Goal: Task Accomplishment & Management: Manage account settings

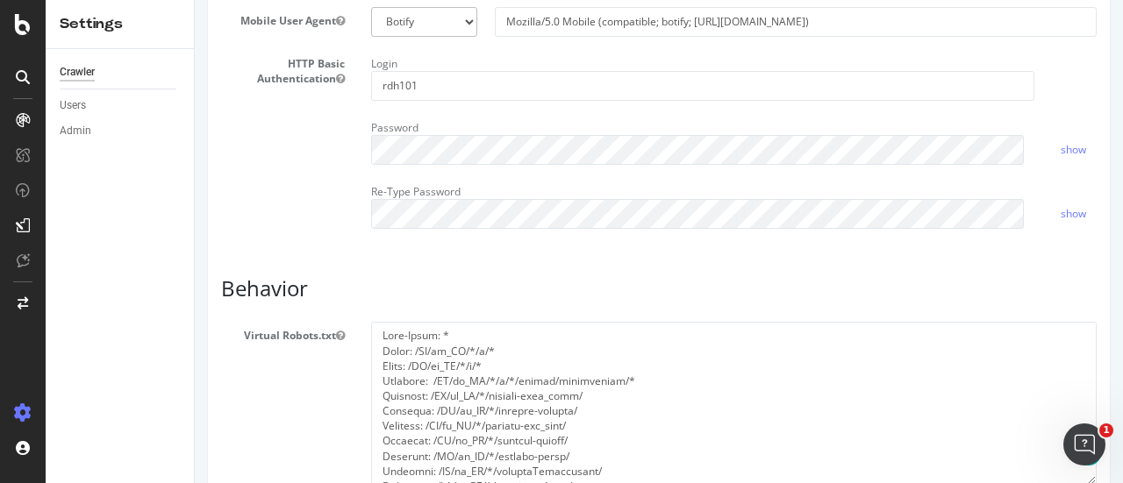
click at [461, 161] on div "Password" at bounding box center [702, 139] width 689 height 51
click at [418, 101] on input "rdh101" at bounding box center [702, 86] width 662 height 30
click at [216, 220] on div "HTTP Basic Authentication Login rdh101 Password show Re-Type Password show" at bounding box center [659, 146] width 902 height 192
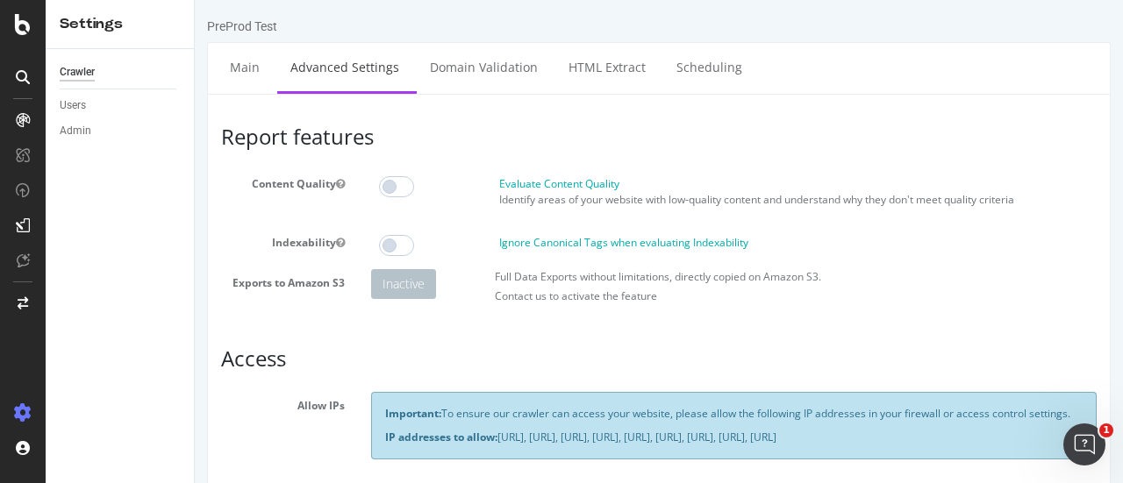
click at [251, 35] on div "PreProd Test" at bounding box center [659, 30] width 904 height 25
click at [23, 297] on icon at bounding box center [23, 303] width 11 height 12
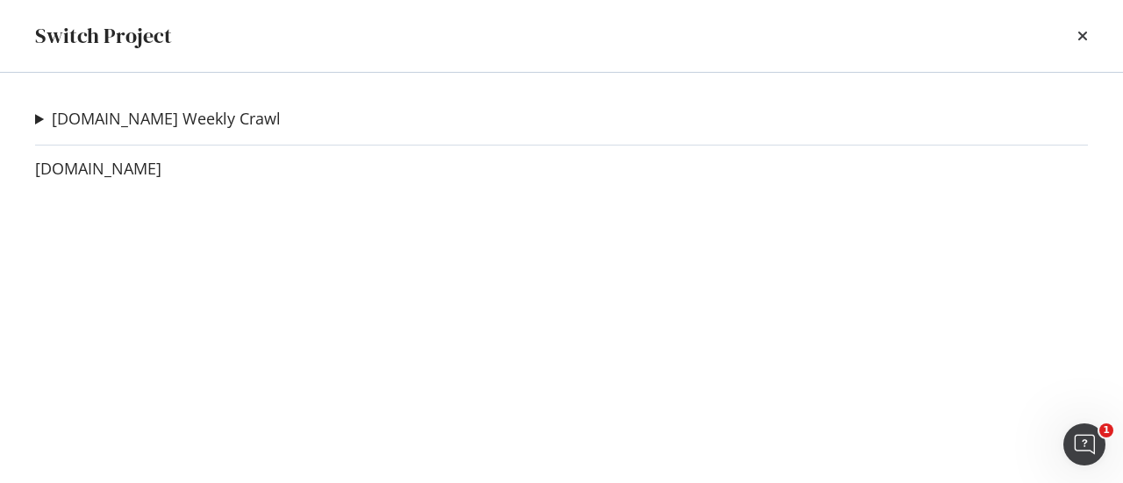
click at [37, 111] on summary "[DOMAIN_NAME] Weekly Crawl" at bounding box center [158, 119] width 246 height 23
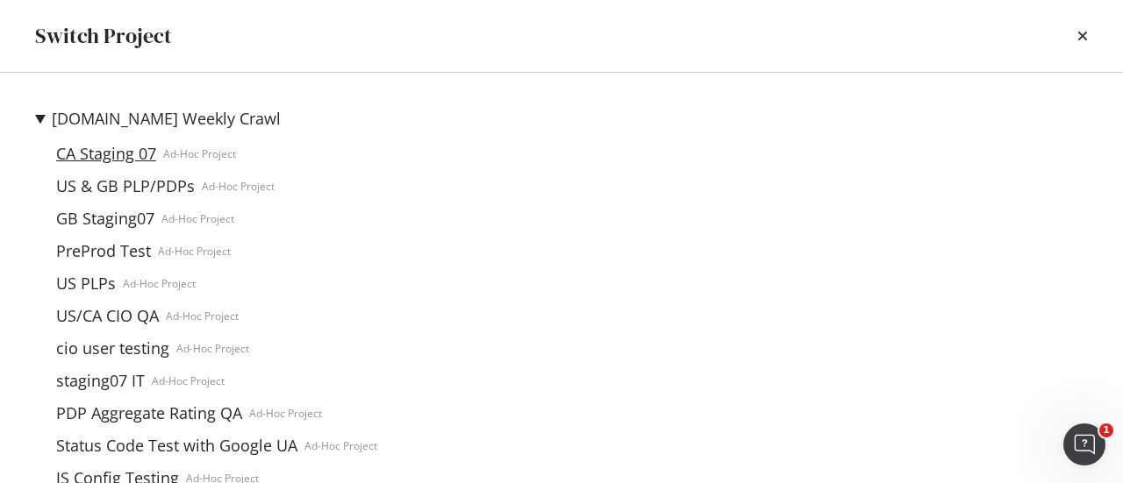
click at [120, 155] on link "CA Staging 07" at bounding box center [106, 154] width 114 height 18
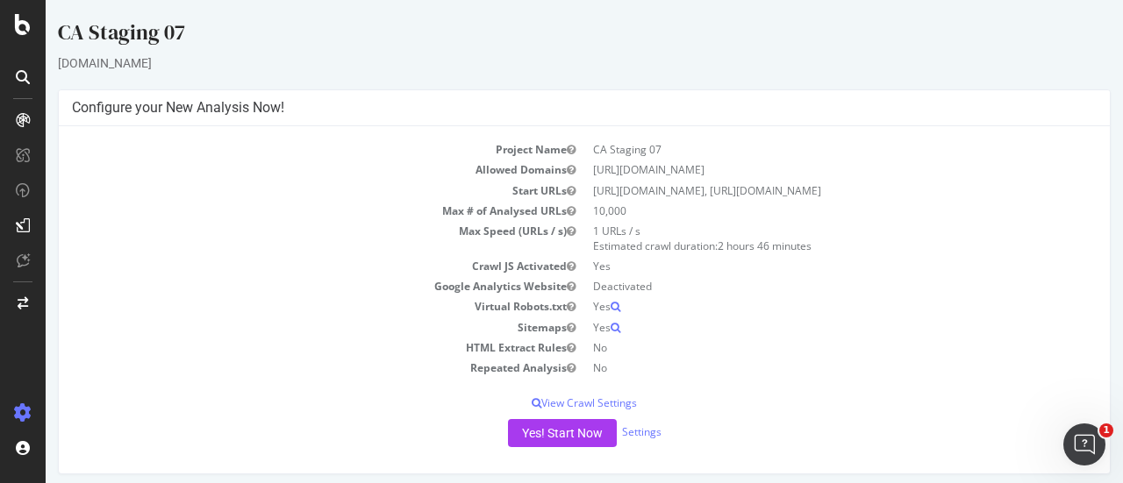
scroll to position [209, 0]
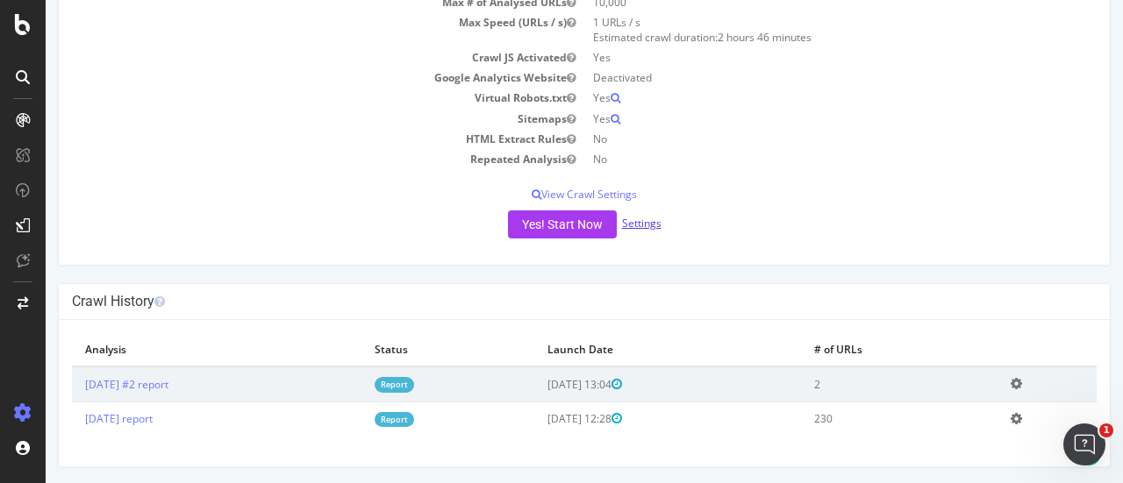
click at [636, 224] on link "Settings" at bounding box center [641, 223] width 39 height 15
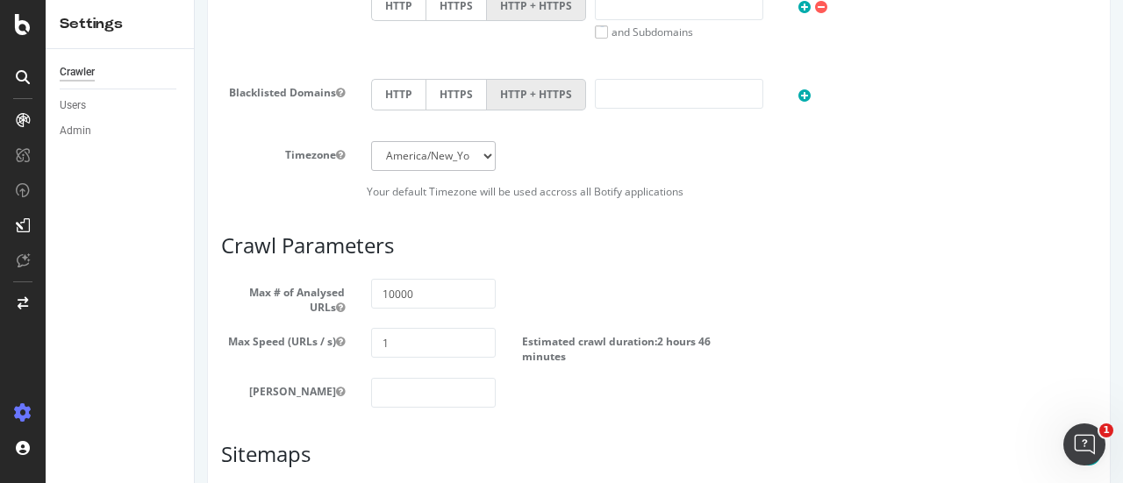
scroll to position [877, 0]
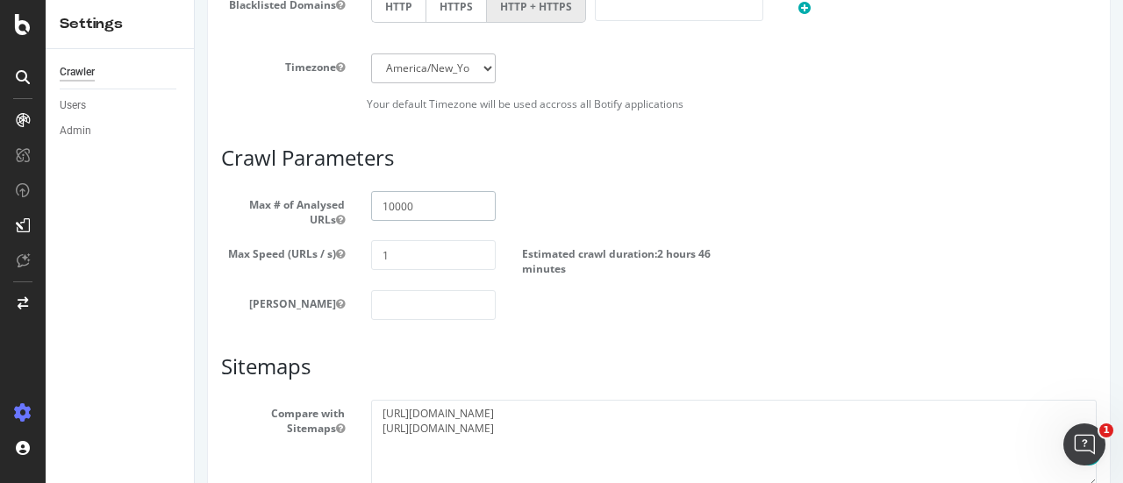
drag, startPoint x: 386, startPoint y: 201, endPoint x: 373, endPoint y: 200, distance: 13.2
click at [374, 200] on input "10000" at bounding box center [433, 206] width 124 height 30
type input "20000"
click at [572, 175] on article "Crawl Parameters Max # of Analysed URLs 20000 Max Speed (URLs / s) 1 Estimated …" at bounding box center [659, 234] width 876 height 174
drag, startPoint x: 682, startPoint y: 430, endPoint x: 89, endPoint y: 378, distance: 594.5
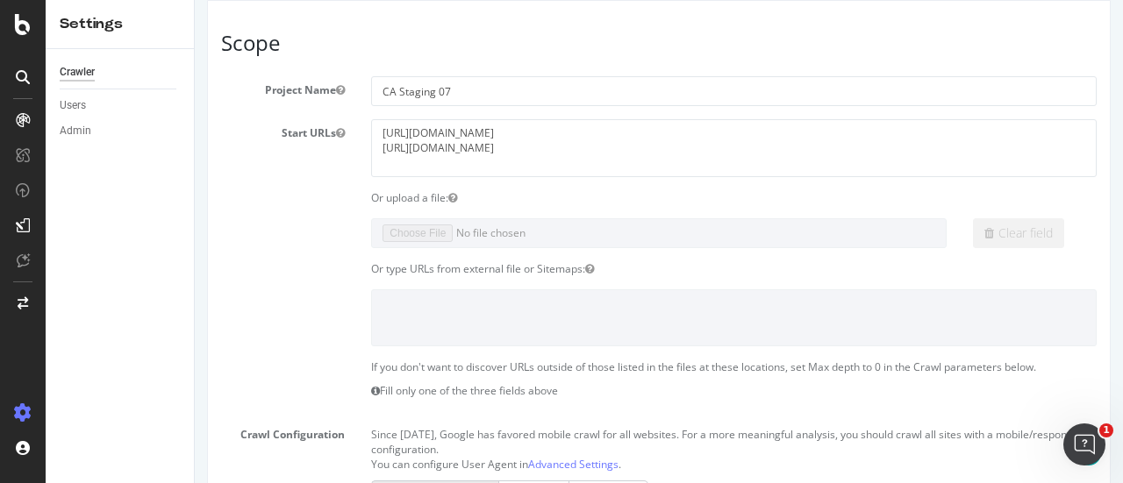
scroll to position [88, 0]
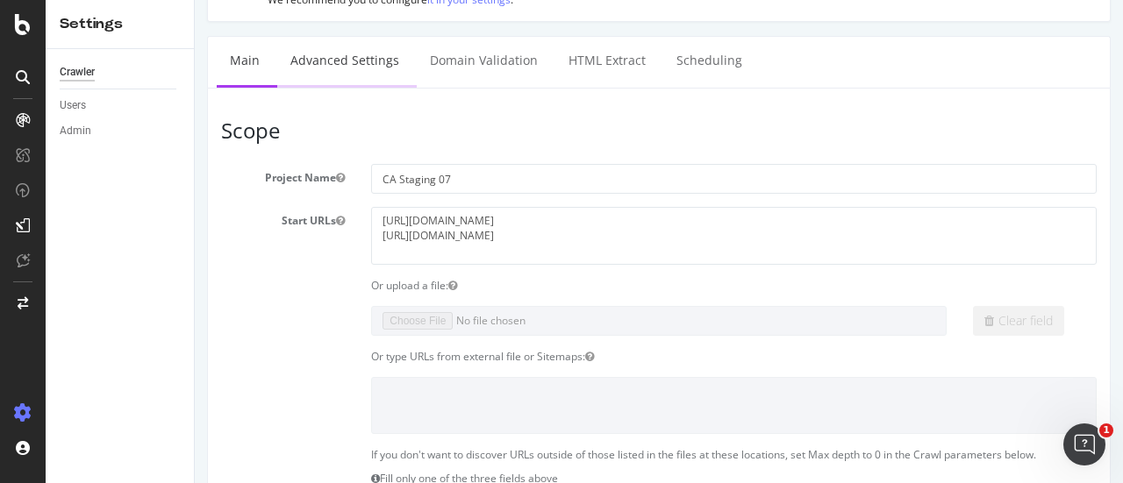
click at [332, 66] on link "Advanced Settings" at bounding box center [344, 61] width 135 height 48
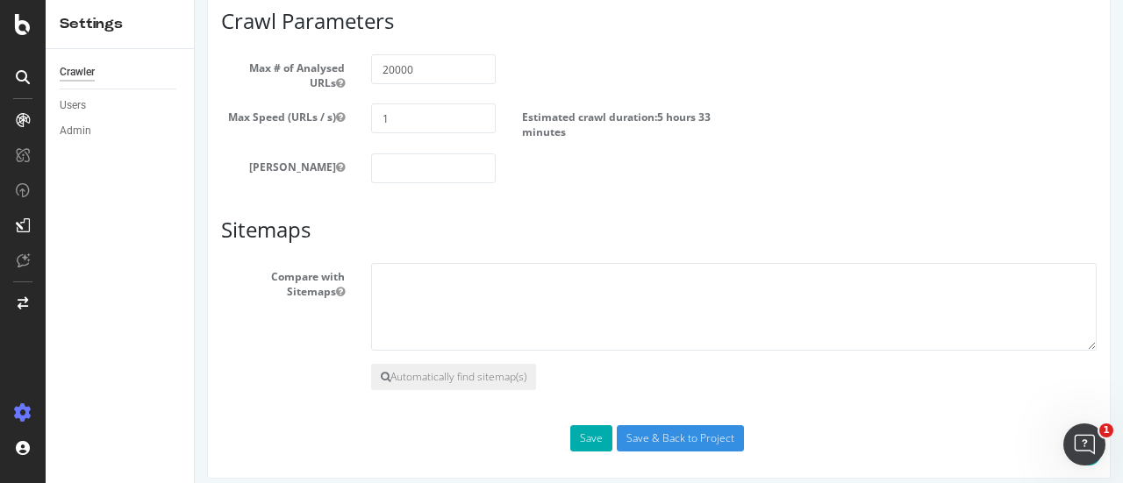
scroll to position [1020, 0]
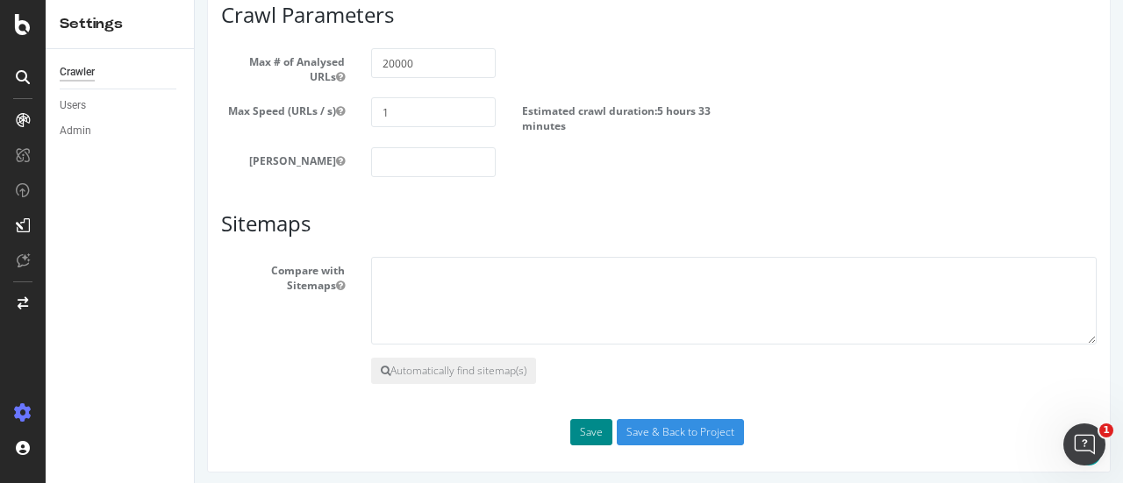
click at [591, 429] on button "Save" at bounding box center [591, 432] width 42 height 26
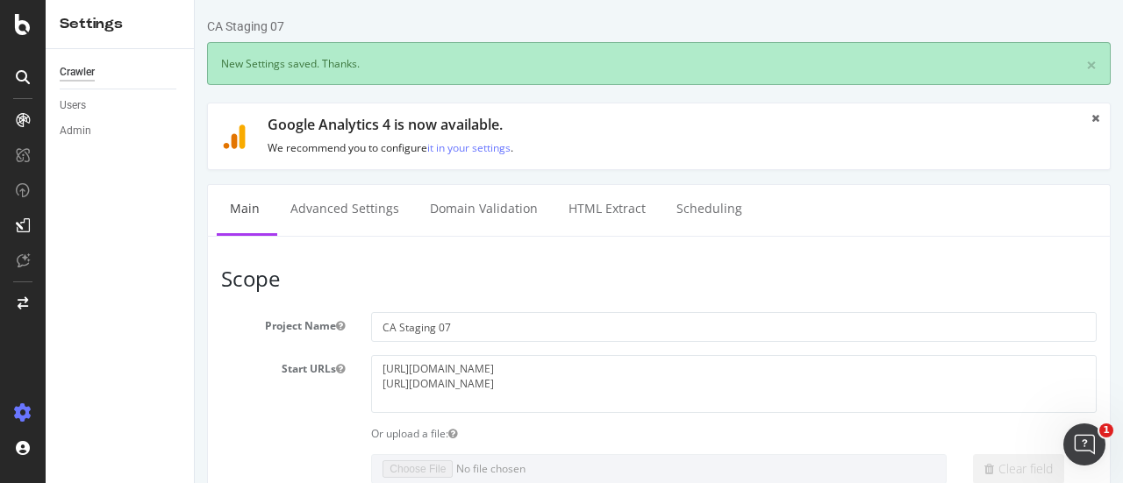
scroll to position [0, 0]
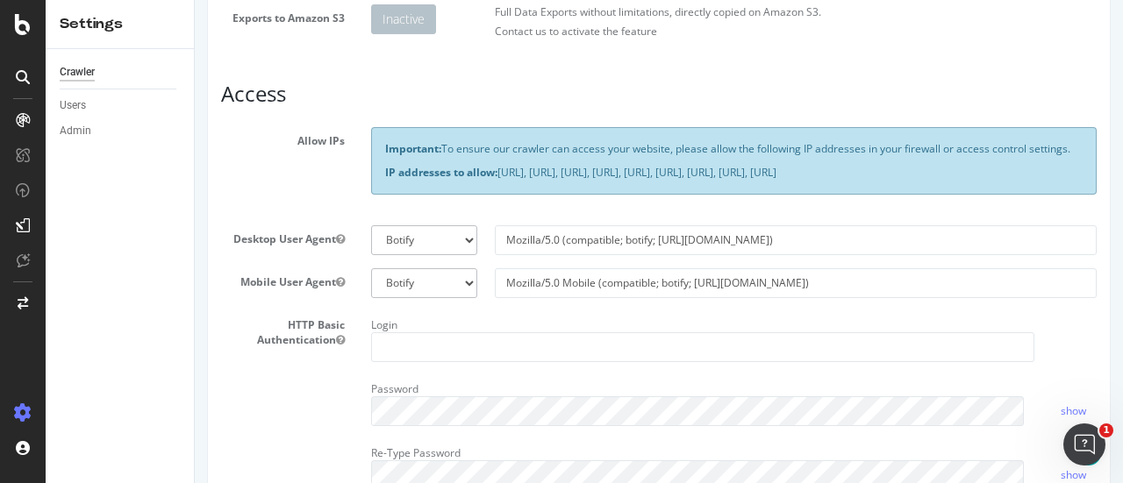
scroll to position [351, 0]
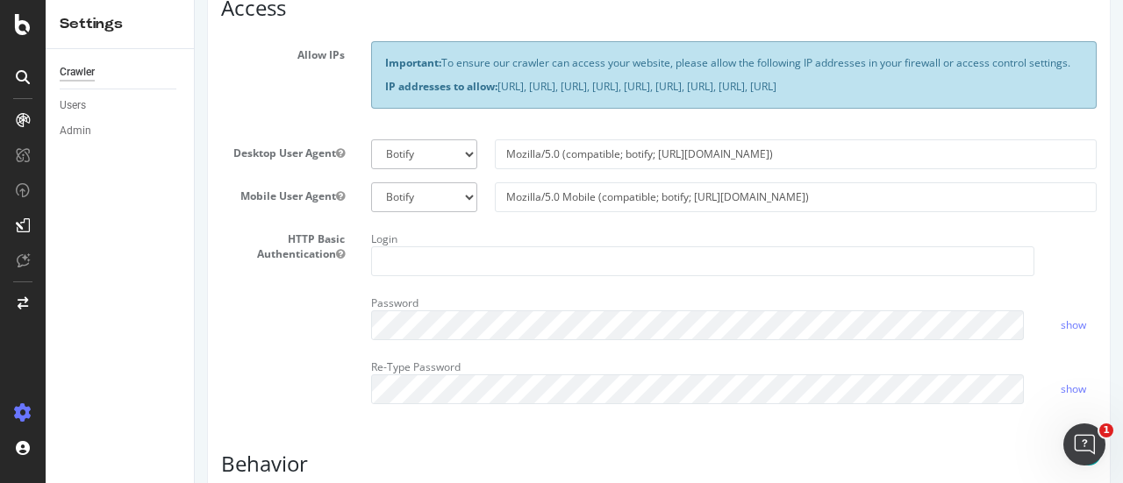
drag, startPoint x: 451, startPoint y: 305, endPoint x: 456, endPoint y: 287, distance: 19.2
click at [451, 305] on div "Login Password show Re-Type Password show" at bounding box center [734, 321] width 752 height 192
click at [456, 276] on input "text" at bounding box center [702, 262] width 662 height 30
paste input "rdh101"
type input "rdh101"
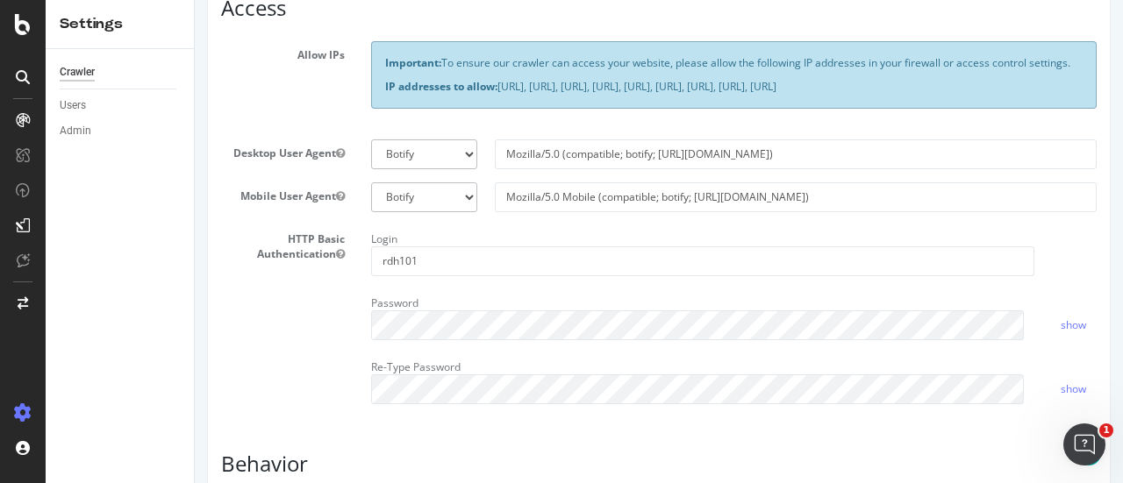
click at [447, 331] on div "Password" at bounding box center [702, 315] width 689 height 51
click at [260, 375] on div "HTTP Basic Authentication Login rdh101 Password show Re-Type Password show" at bounding box center [659, 321] width 902 height 192
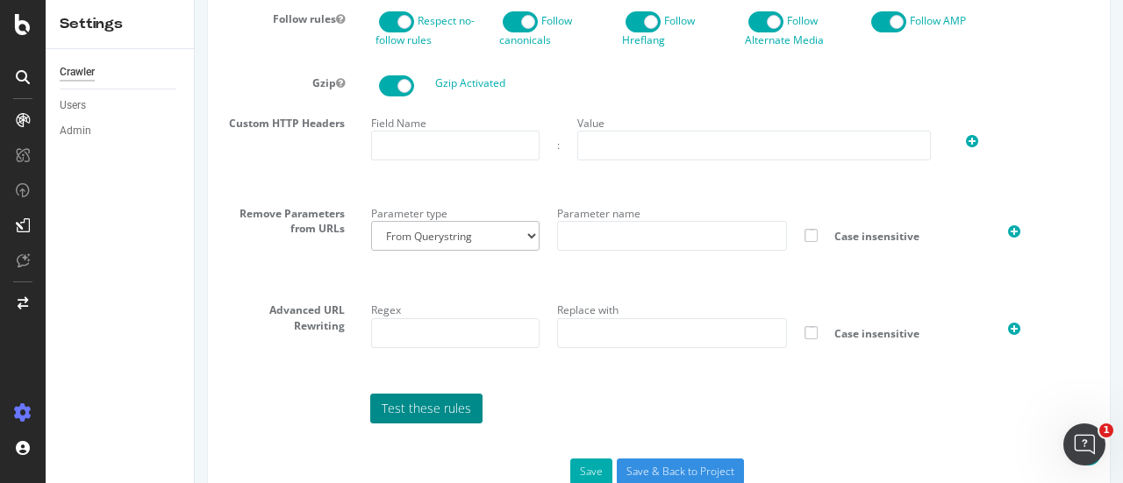
scroll to position [1091, 0]
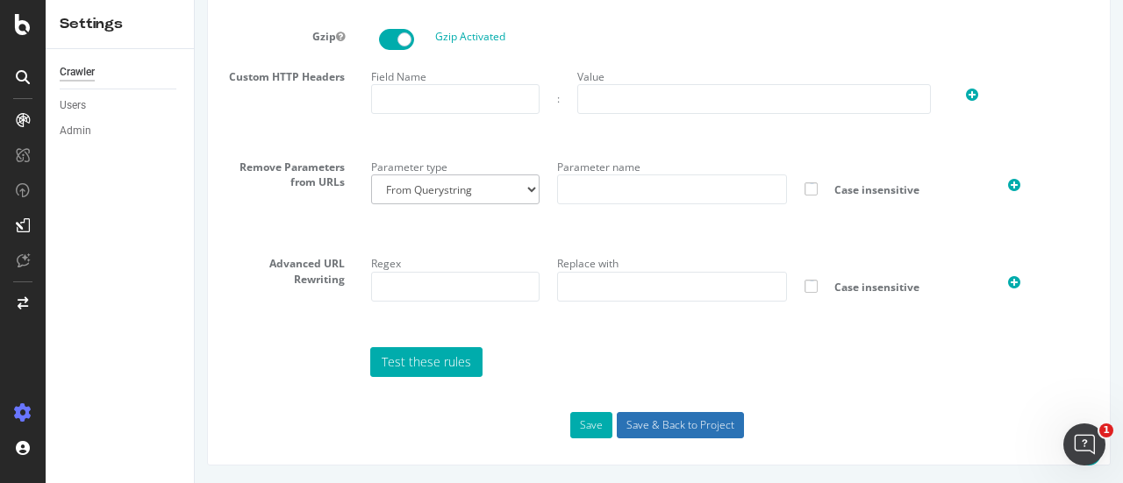
click at [654, 428] on input "Save & Back to Project" at bounding box center [680, 425] width 127 height 26
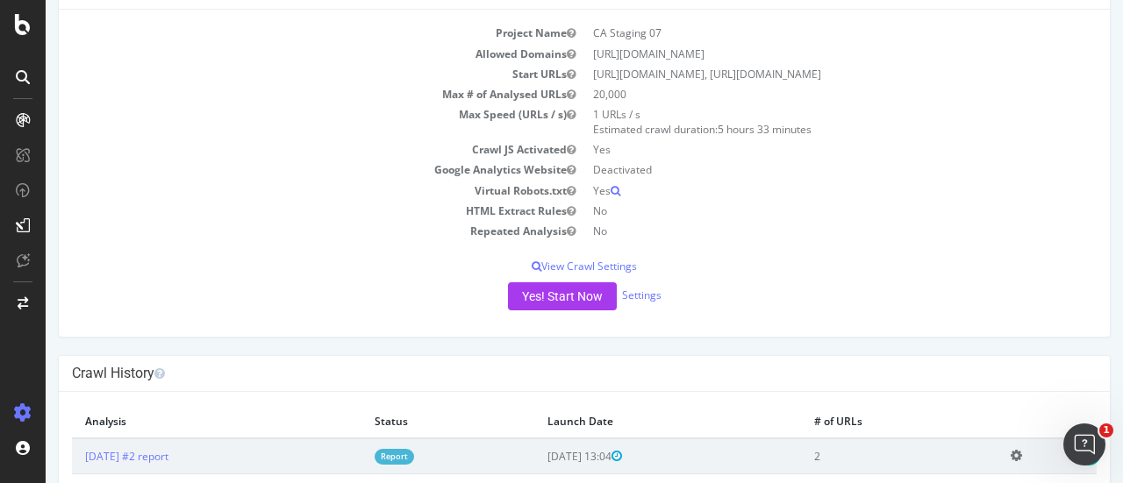
scroll to position [400, 0]
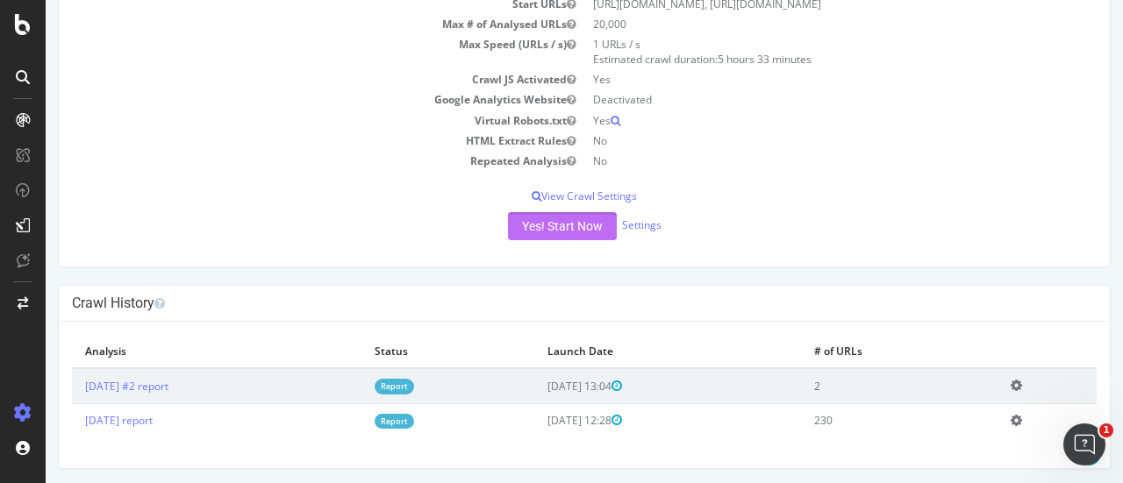
click at [579, 223] on button "Yes! Start Now" at bounding box center [562, 226] width 109 height 28
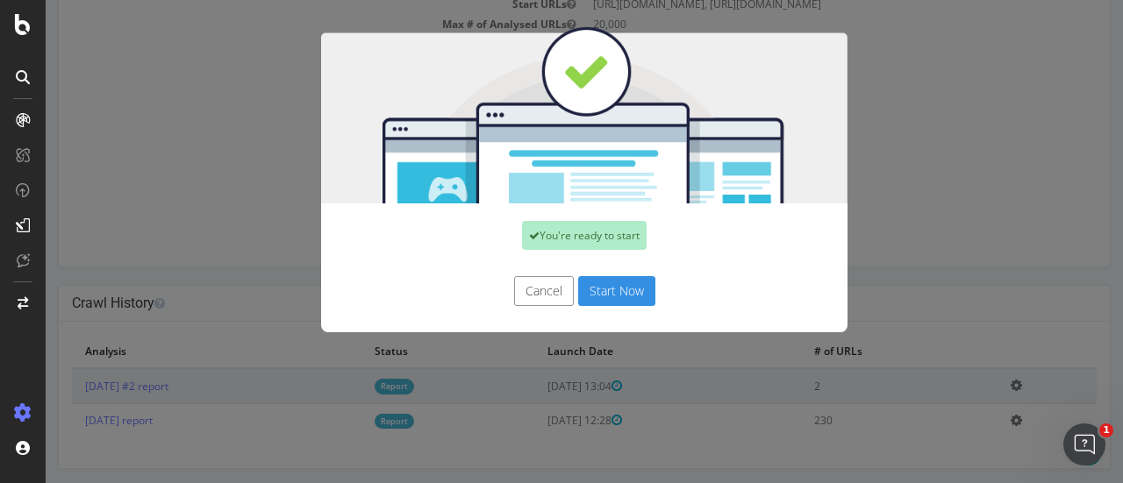
click at [595, 282] on button "Start Now" at bounding box center [616, 291] width 77 height 30
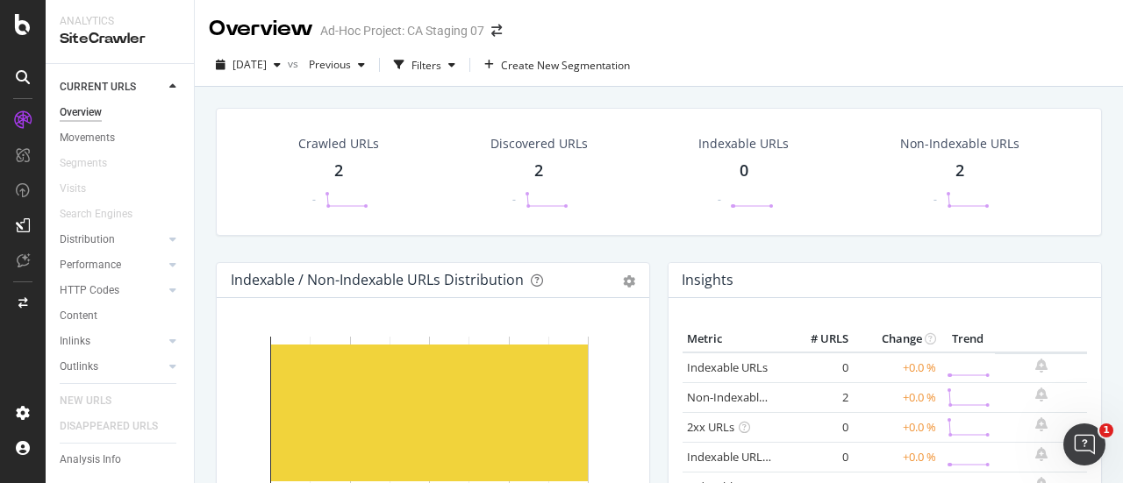
click at [437, 34] on div "Ad-Hoc Project: CA Staging 07" at bounding box center [402, 31] width 164 height 18
click at [28, 306] on div at bounding box center [23, 304] width 42 height 28
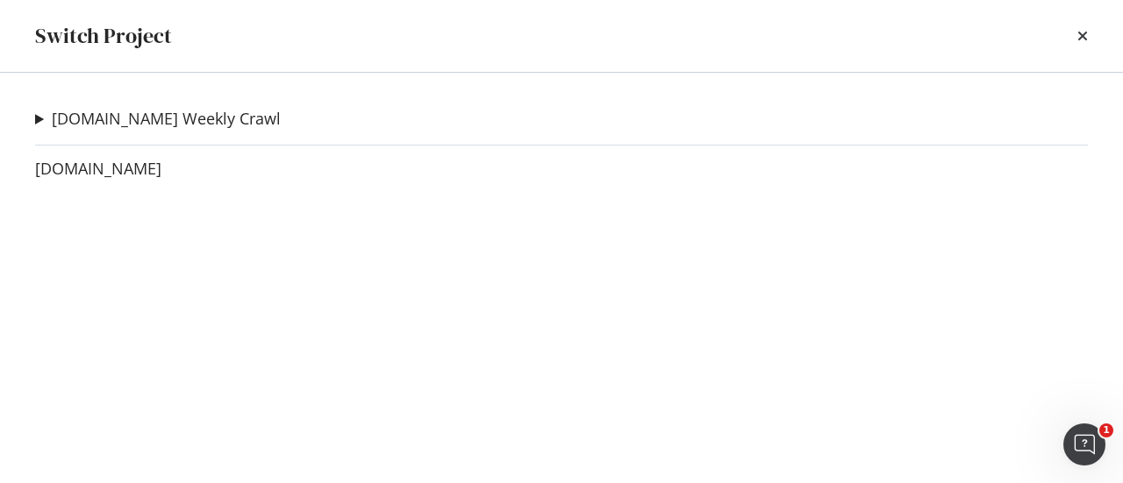
click at [35, 124] on summary "[DOMAIN_NAME] Weekly Crawl" at bounding box center [158, 119] width 246 height 23
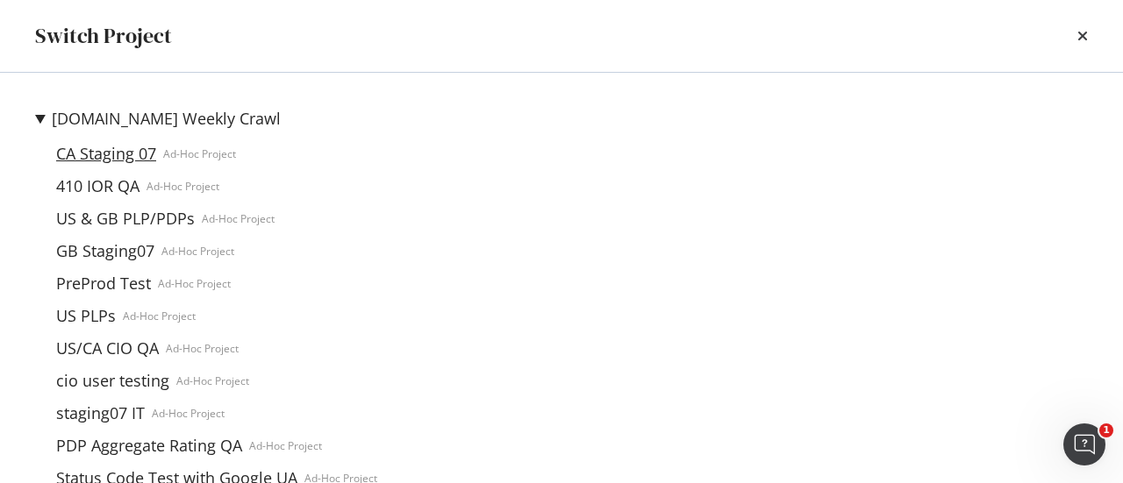
click at [80, 158] on link "CA Staging 07" at bounding box center [106, 154] width 114 height 18
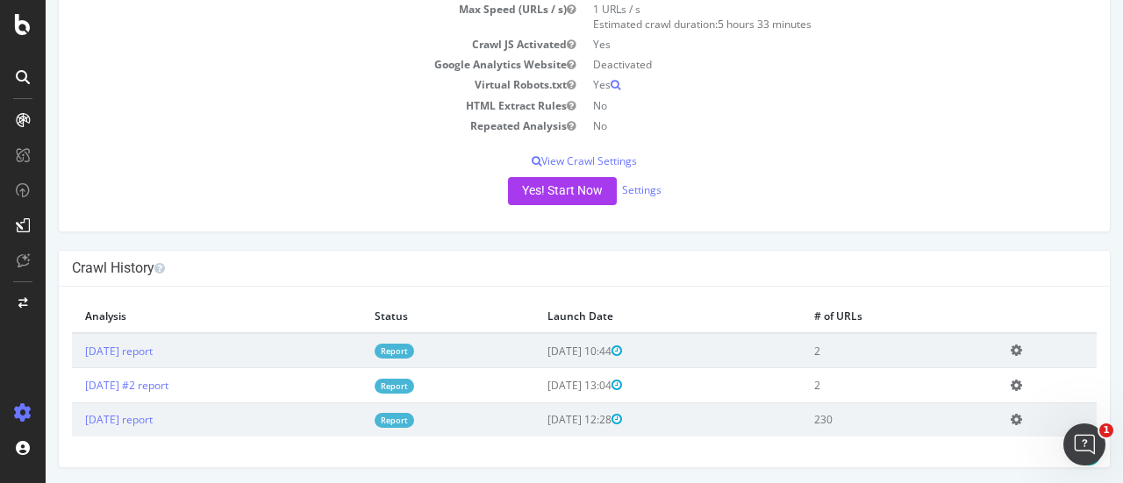
scroll to position [134, 0]
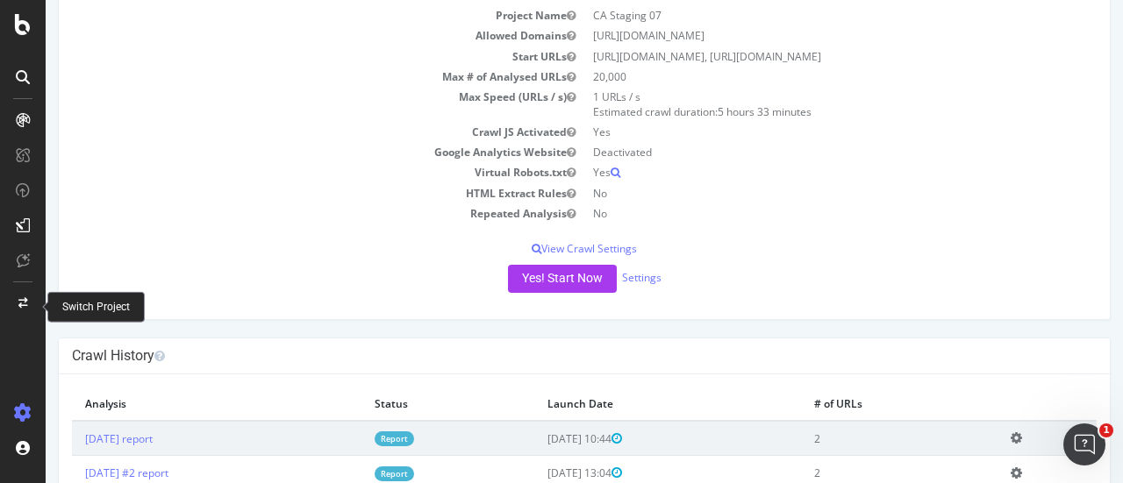
click at [84, 300] on div "Switch Project" at bounding box center [96, 307] width 68 height 15
click at [2, 302] on div at bounding box center [23, 304] width 42 height 28
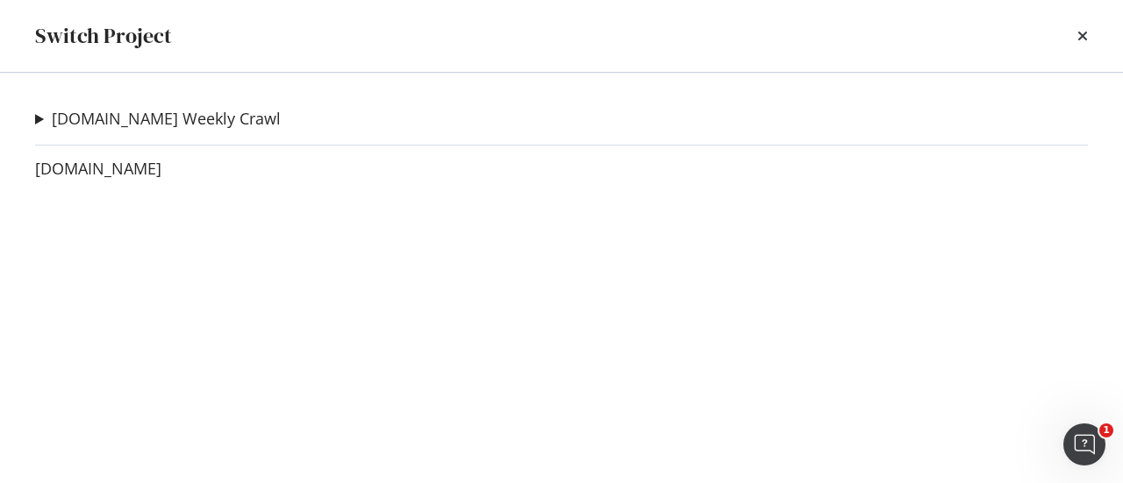
click at [12, 304] on div "[DOMAIN_NAME] Weekly Crawl CA Staging 07 Ad-Hoc Project 410 IOR QA Ad-Hoc Proje…" at bounding box center [561, 278] width 1123 height 411
click at [44, 127] on summary "[DOMAIN_NAME] Weekly Crawl" at bounding box center [158, 119] width 246 height 23
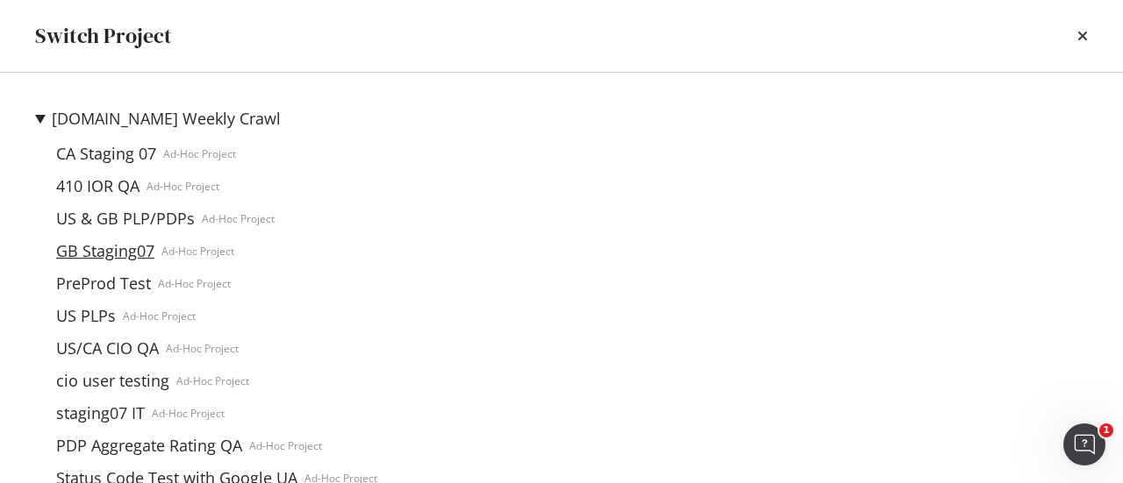
click at [130, 254] on link "GB Staging07" at bounding box center [105, 251] width 112 height 18
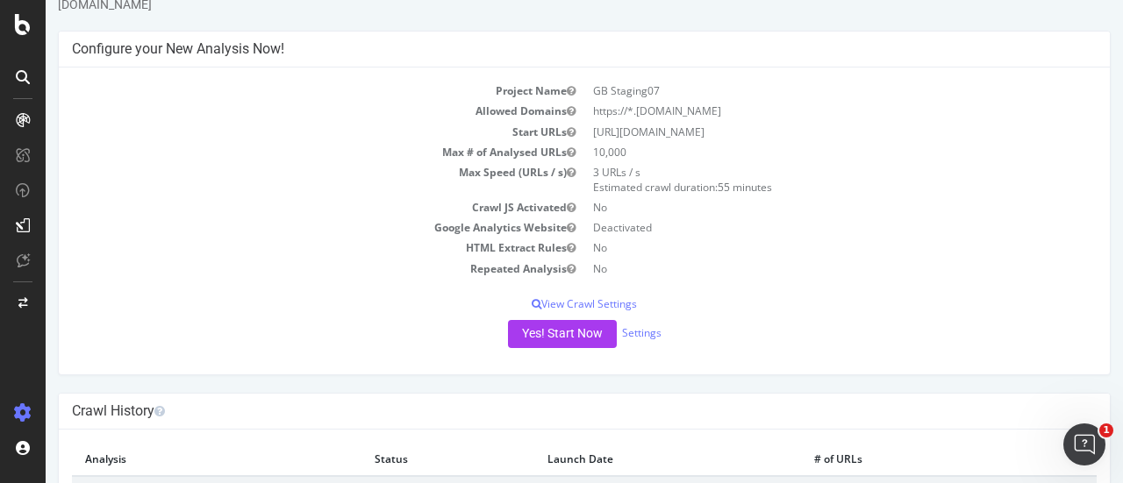
scroll to position [26, 0]
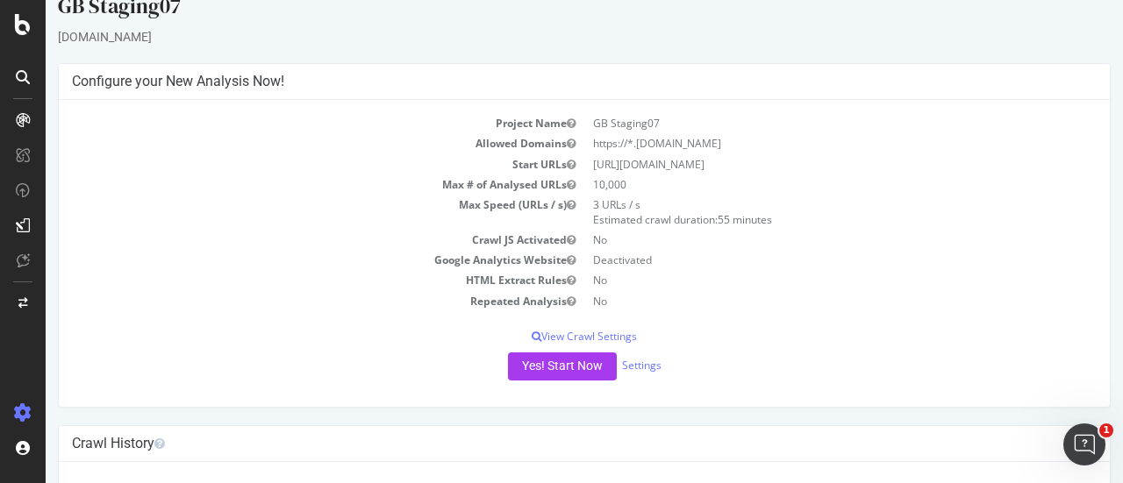
click at [725, 166] on td "[URL][DOMAIN_NAME]" at bounding box center [840, 164] width 512 height 20
copy td "[URL][DOMAIN_NAME]"
click at [626, 136] on td "https://*.[DOMAIN_NAME]" at bounding box center [840, 143] width 512 height 20
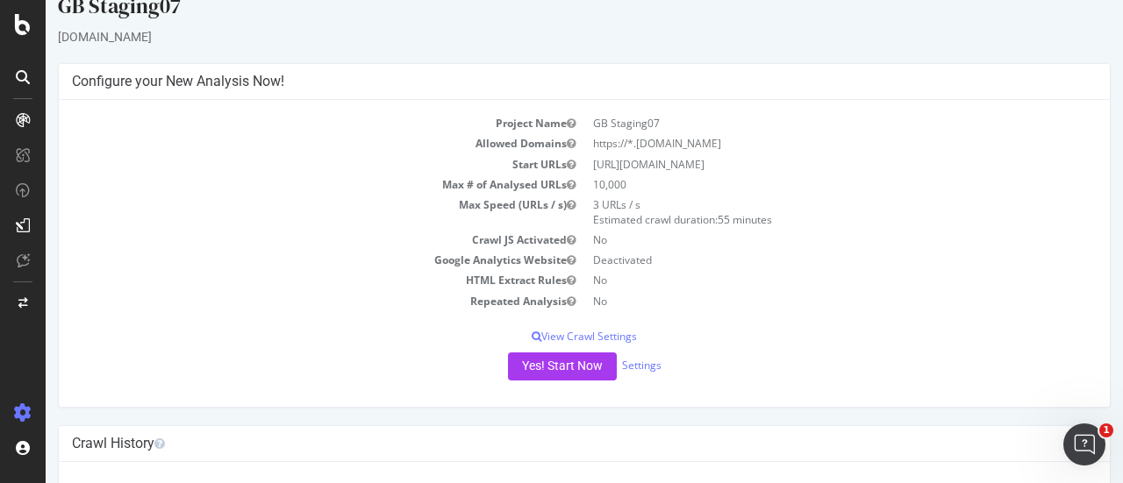
click at [274, 200] on td "Max Speed (URLs / s)" at bounding box center [328, 212] width 512 height 35
click at [25, 304] on icon at bounding box center [23, 303] width 10 height 11
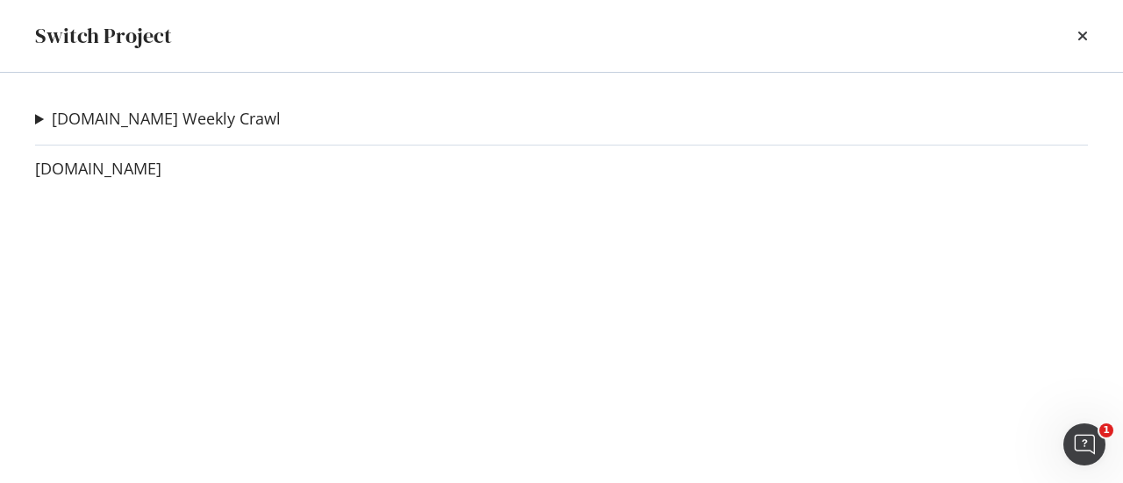
click at [28, 118] on div "[DOMAIN_NAME] Weekly Crawl CA Staging 07 Ad-Hoc Project 410 IOR QA Ad-Hoc Proje…" at bounding box center [561, 278] width 1123 height 411
click at [40, 122] on summary "[DOMAIN_NAME] Weekly Crawl" at bounding box center [158, 119] width 246 height 23
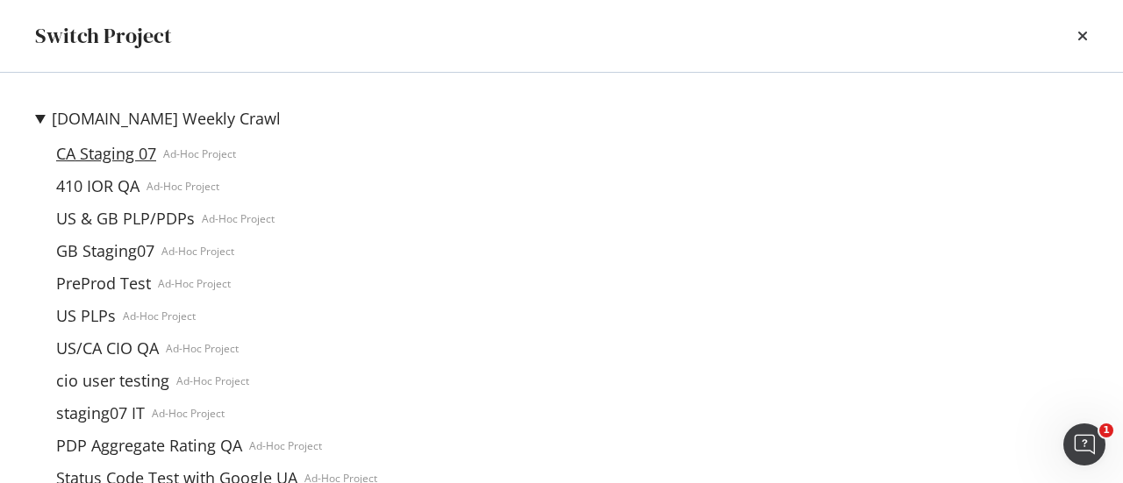
click at [122, 152] on link "CA Staging 07" at bounding box center [106, 154] width 114 height 18
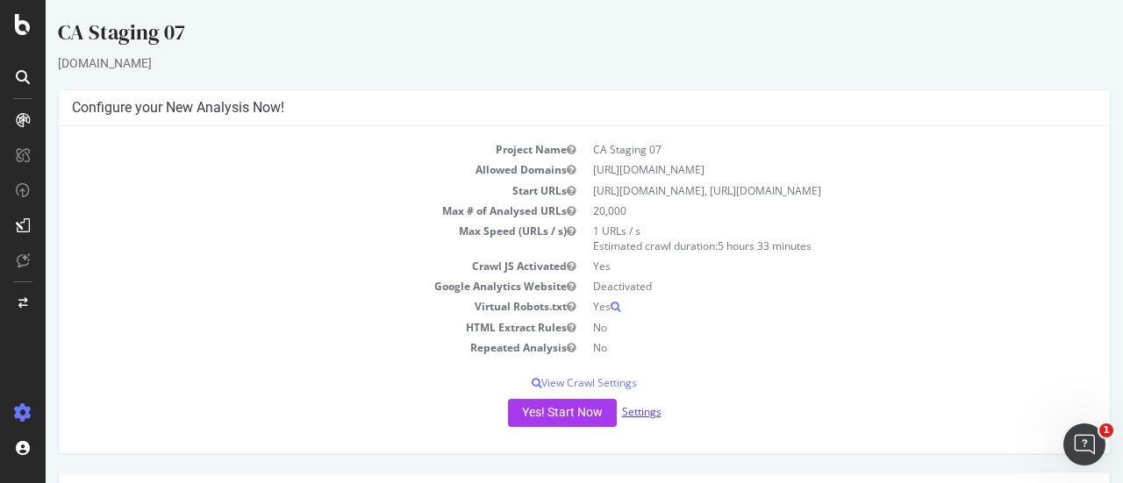
click at [632, 408] on link "Settings" at bounding box center [641, 411] width 39 height 15
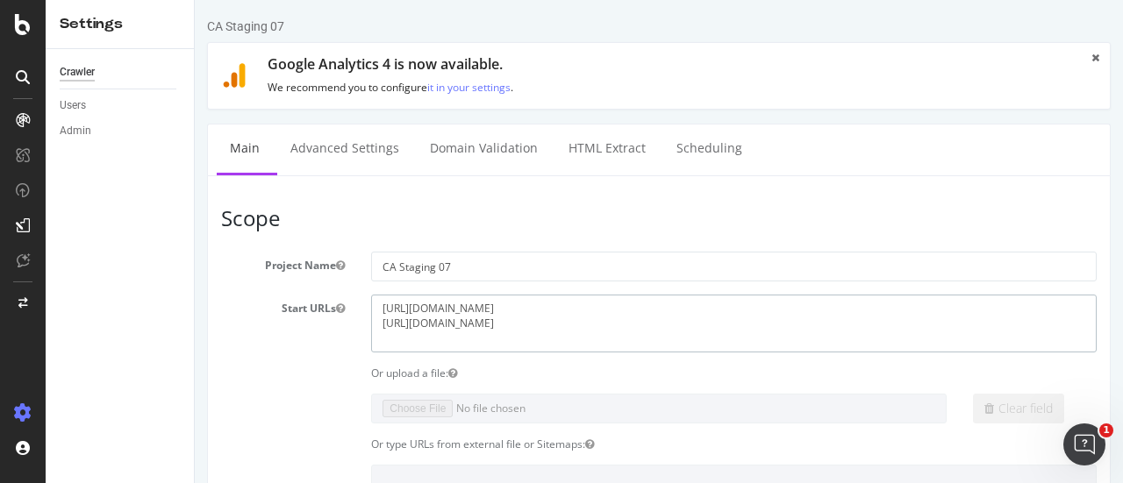
click at [478, 316] on textarea "[URL][DOMAIN_NAME] [URL][DOMAIN_NAME]" at bounding box center [734, 323] width 726 height 57
click at [620, 310] on textarea "[URL][DOMAIN_NAME] [URL][DOMAIN_NAME]" at bounding box center [734, 323] width 726 height 57
paste textarea "[URL][DOMAIN_NAME]"
drag, startPoint x: 576, startPoint y: 304, endPoint x: 772, endPoint y: 308, distance: 196.6
click at [772, 308] on textarea "[URL][DOMAIN_NAME] [URL][DOMAIN_NAME]" at bounding box center [734, 323] width 726 height 57
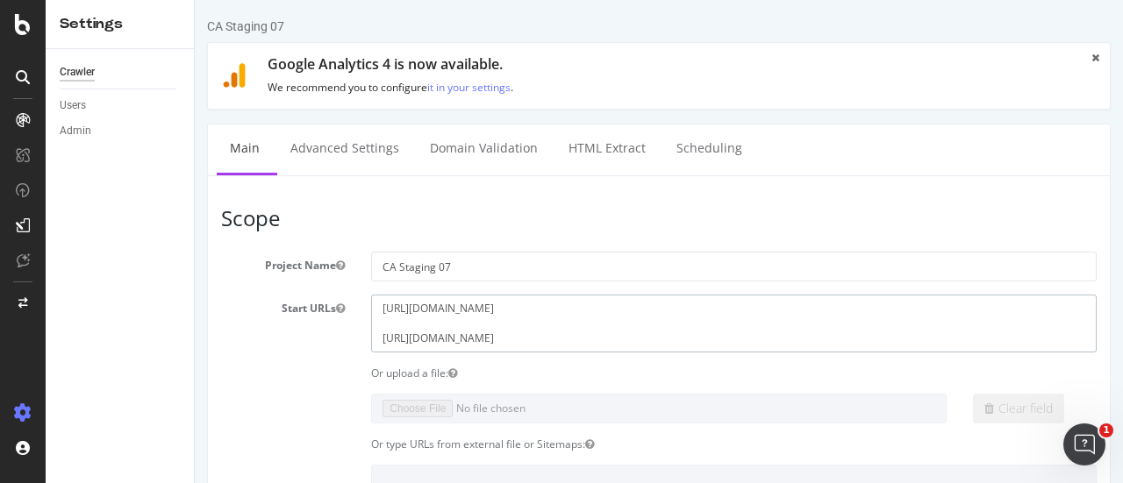
drag, startPoint x: 698, startPoint y: 303, endPoint x: 574, endPoint y: 310, distance: 124.8
click at [574, 310] on textarea "[URL][DOMAIN_NAME] [URL][DOMAIN_NAME]" at bounding box center [734, 323] width 726 height 57
click at [599, 338] on textarea "[URL][DOMAIN_NAME] [URL][DOMAIN_NAME]" at bounding box center [734, 323] width 726 height 57
paste textarea "?aclskip=true"
click at [586, 323] on textarea "[URL][DOMAIN_NAME] [URL][DOMAIN_NAME]" at bounding box center [734, 323] width 726 height 57
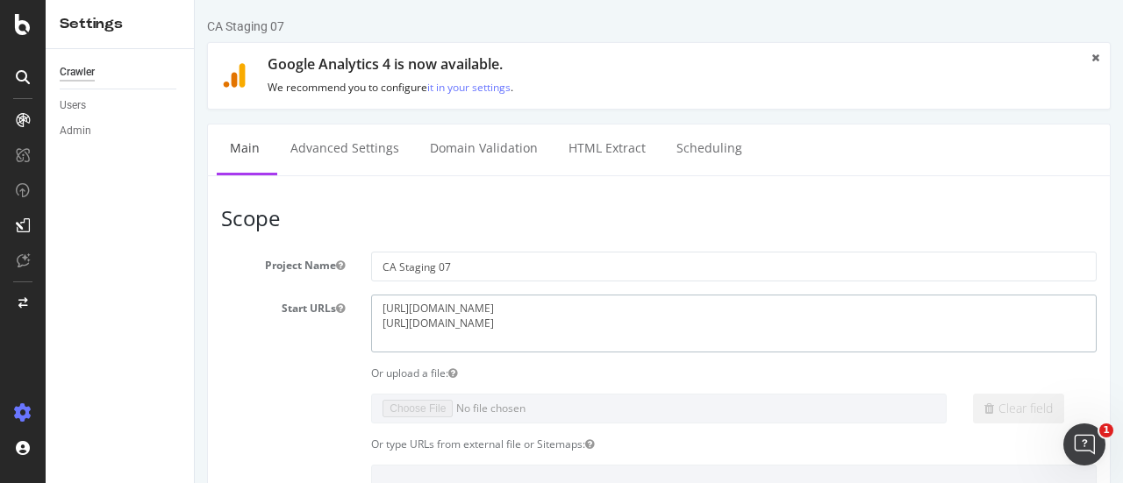
click at [586, 324] on textarea "[URL][DOMAIN_NAME] [URL][DOMAIN_NAME]" at bounding box center [734, 323] width 726 height 57
click at [665, 328] on textarea "[URL][DOMAIN_NAME] [URL][DOMAIN_NAME]" at bounding box center [734, 323] width 726 height 57
click at [668, 320] on textarea "[URL][DOMAIN_NAME] [URL][DOMAIN_NAME]" at bounding box center [734, 323] width 726 height 57
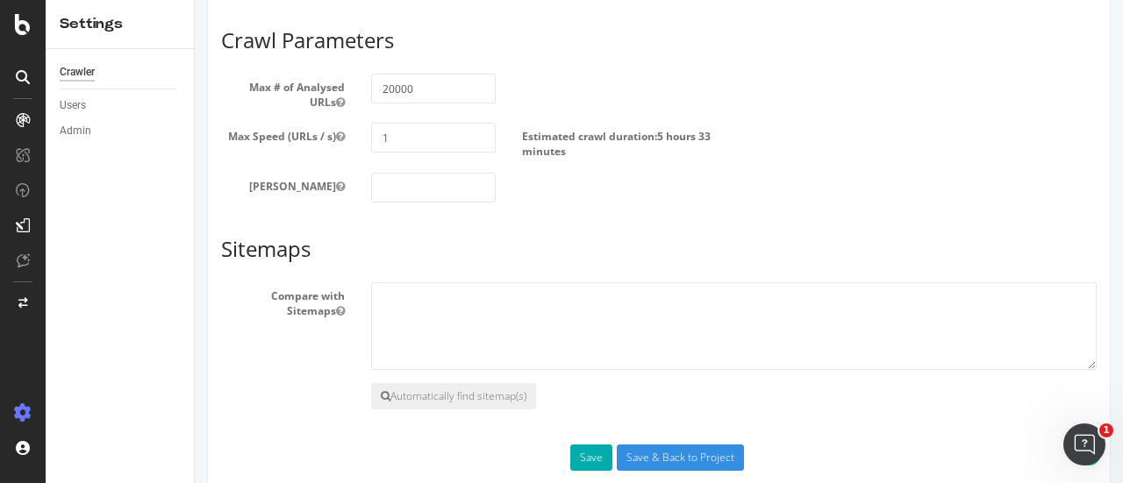
scroll to position [1020, 0]
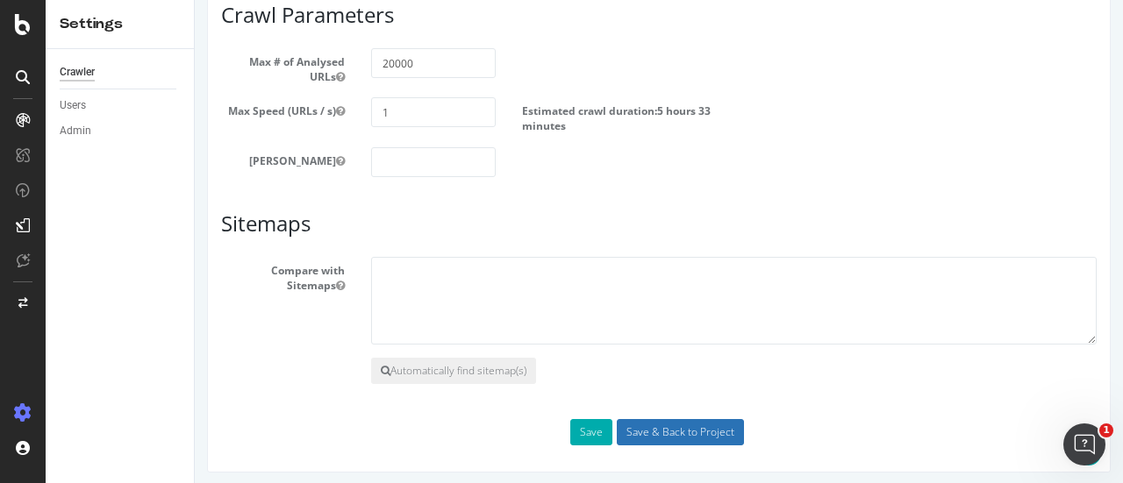
type textarea "[URL][DOMAIN_NAME] [URL][DOMAIN_NAME]"
click at [715, 432] on input "Save & Back to Project" at bounding box center [680, 432] width 127 height 26
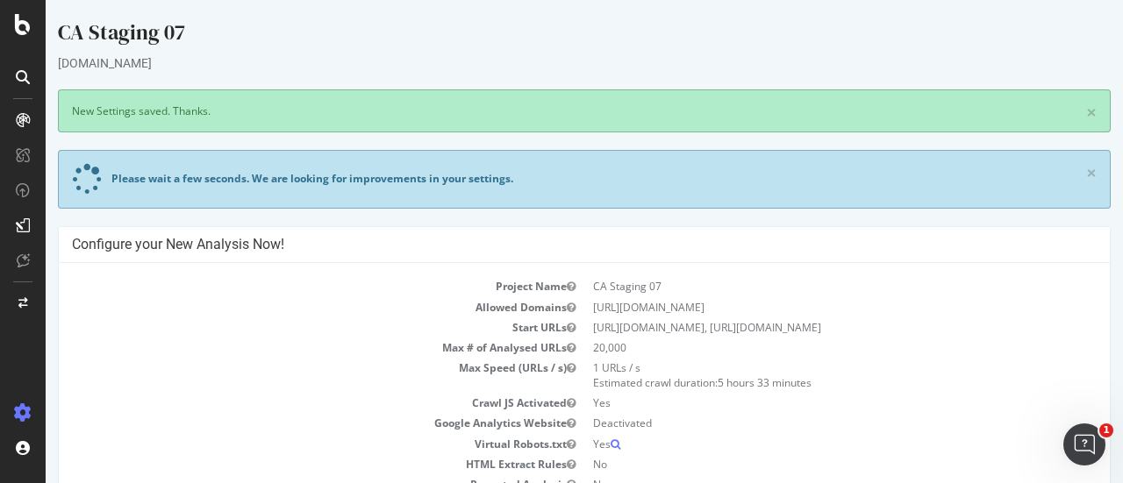
click at [367, 174] on div "Please wait a few seconds. We are looking for improvements in your settings." at bounding box center [312, 178] width 402 height 15
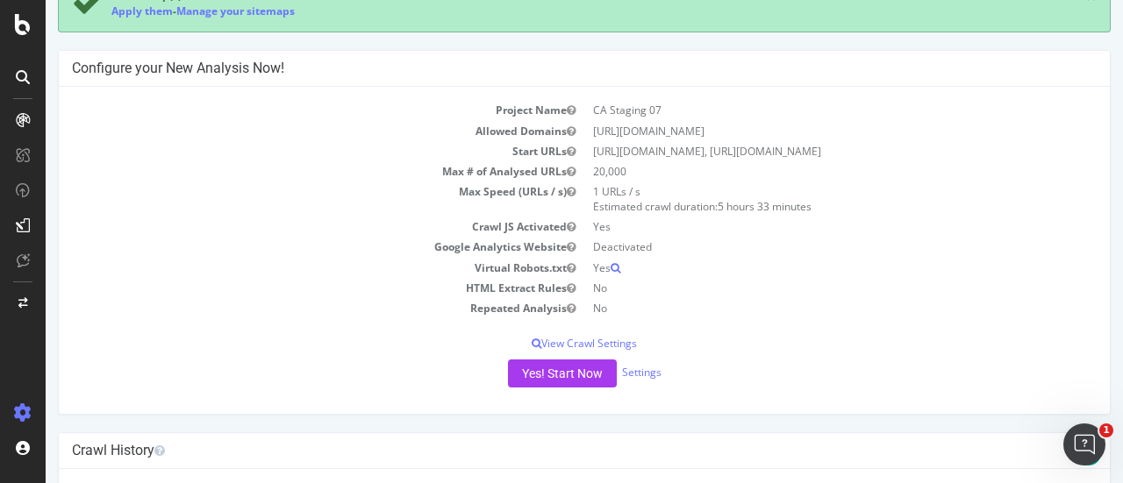
scroll to position [439, 0]
